Goal: Task Accomplishment & Management: Use online tool/utility

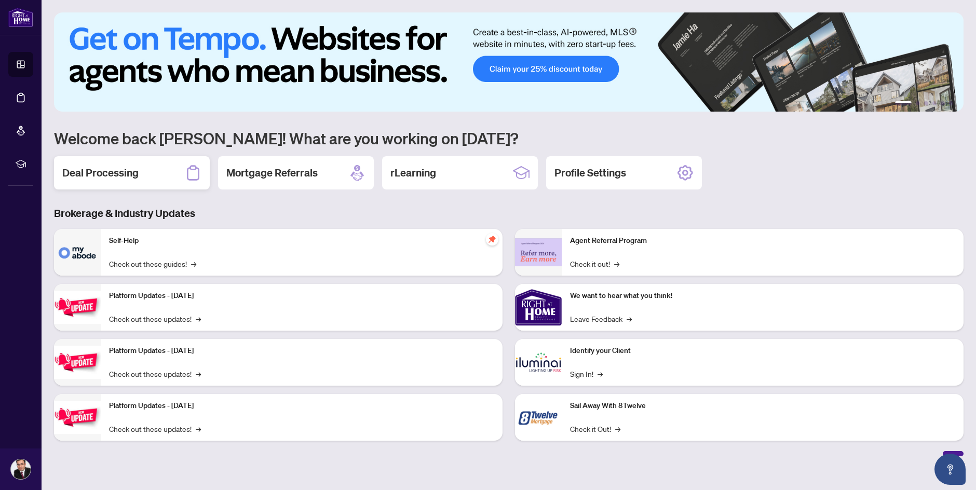
click at [111, 169] on h2 "Deal Processing" at bounding box center [100, 173] width 76 height 15
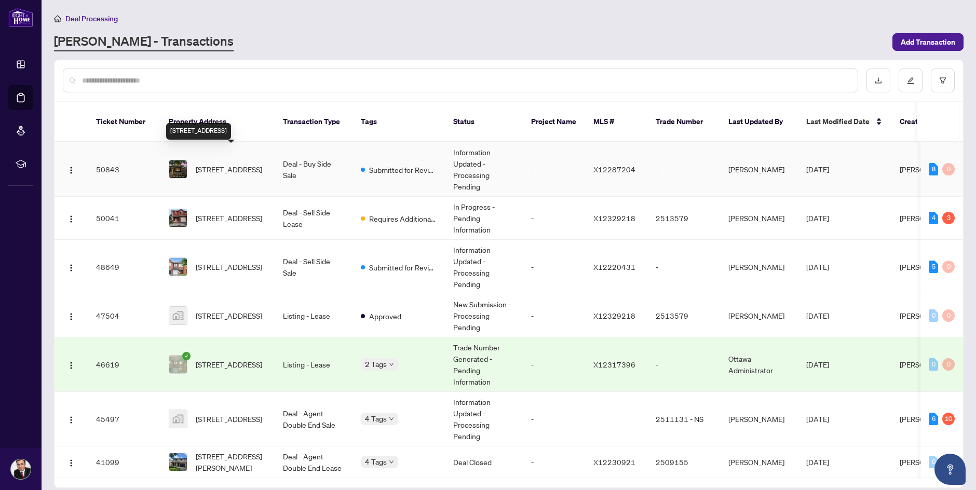
click at [227, 164] on span "[STREET_ADDRESS]" at bounding box center [229, 169] width 66 height 11
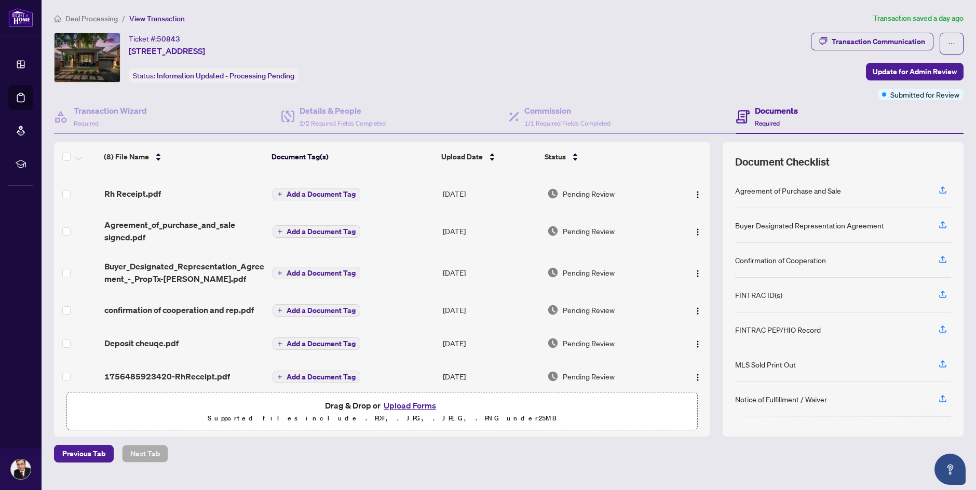
scroll to position [79, 0]
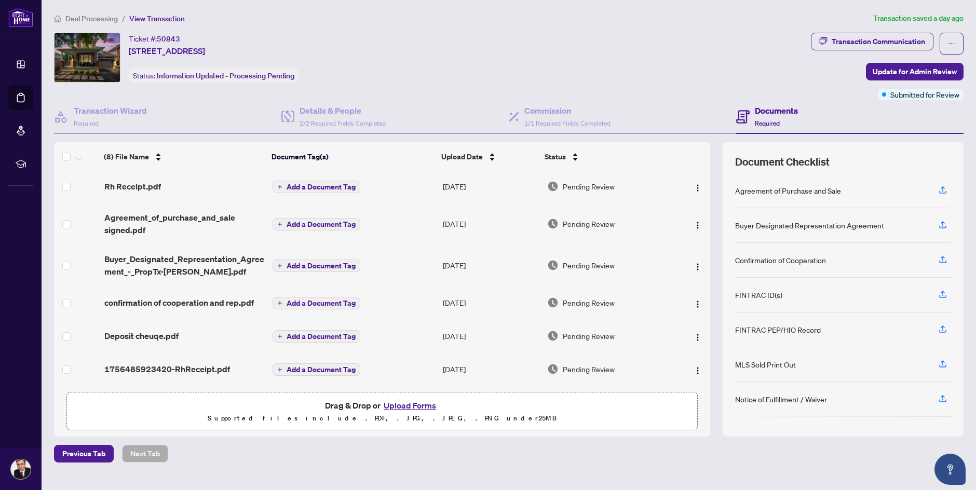
click at [410, 406] on button "Upload Forms" at bounding box center [410, 405] width 59 height 13
